Goal: Transaction & Acquisition: Purchase product/service

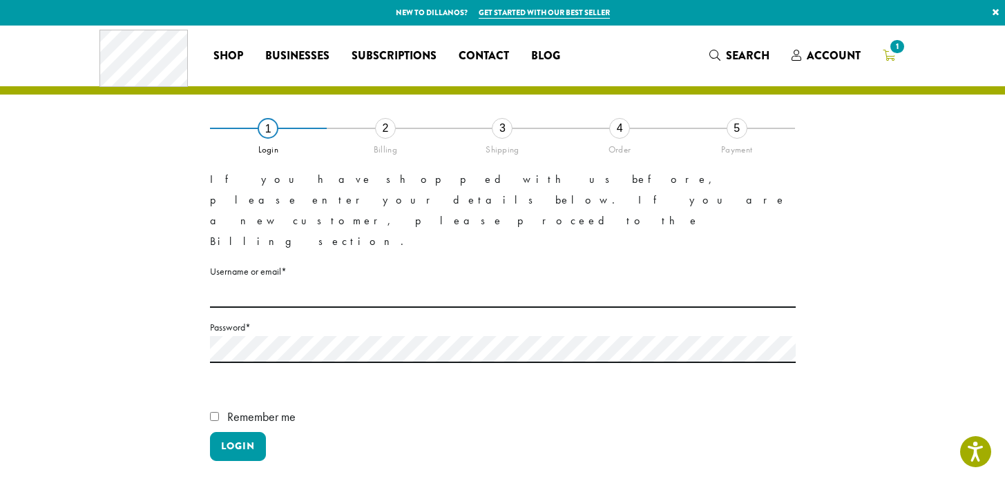
click at [895, 55] on span "1" at bounding box center [896, 46] width 19 height 19
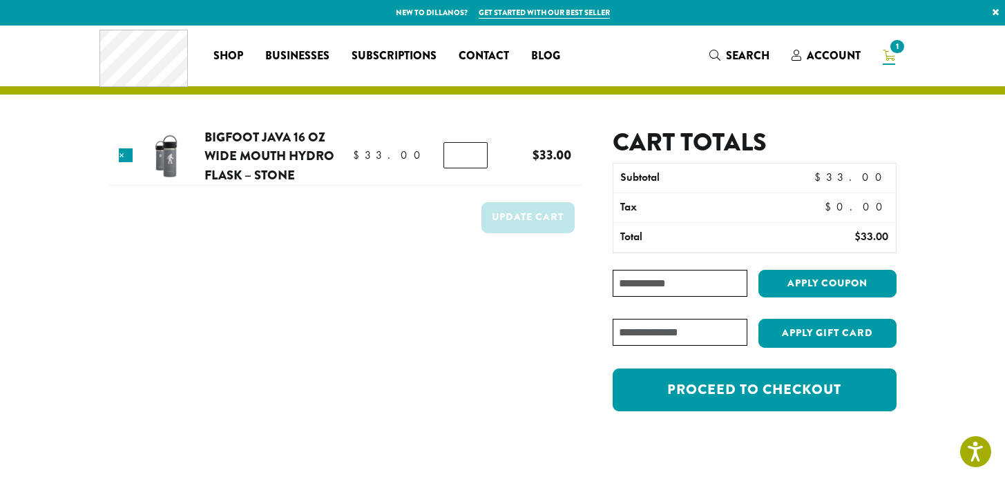
click at [720, 332] on input "text" at bounding box center [680, 332] width 134 height 27
